Goal: Task Accomplishment & Management: Manage account settings

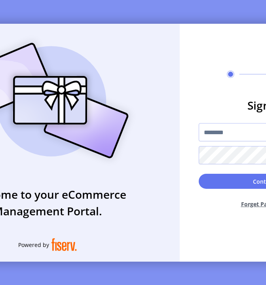
click at [218, 137] on input "text" at bounding box center [265, 132] width 133 height 18
type input "**********"
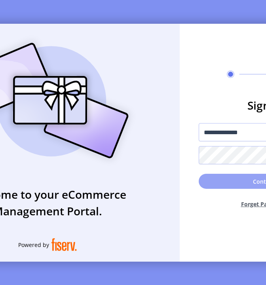
click at [223, 185] on button "Continue" at bounding box center [265, 181] width 133 height 15
